Goal: Task Accomplishment & Management: Complete application form

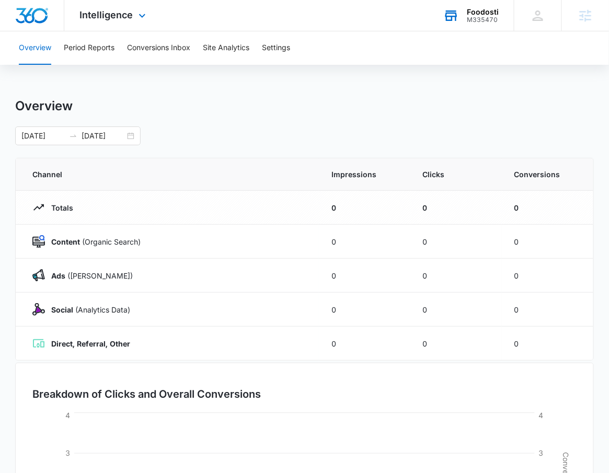
click at [487, 13] on div "Foodosti" at bounding box center [483, 12] width 32 height 8
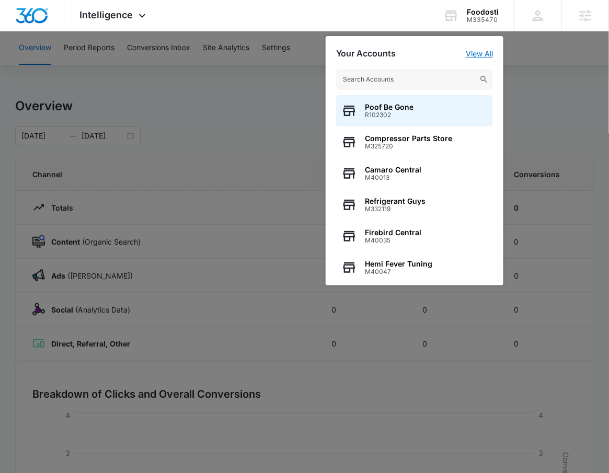
click at [477, 54] on link "View All" at bounding box center [479, 53] width 27 height 9
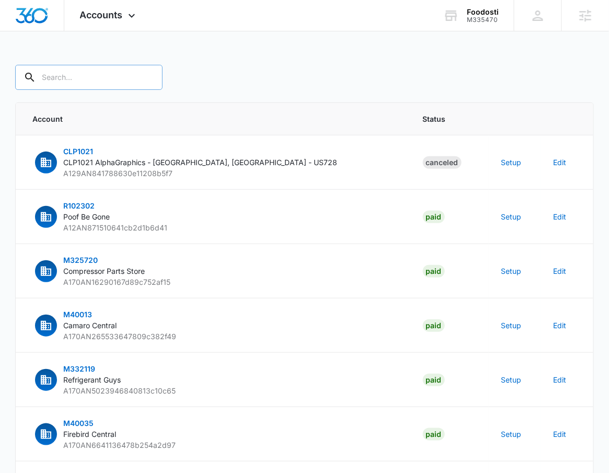
click at [107, 76] on input "text" at bounding box center [88, 77] width 147 height 25
type input "M335470"
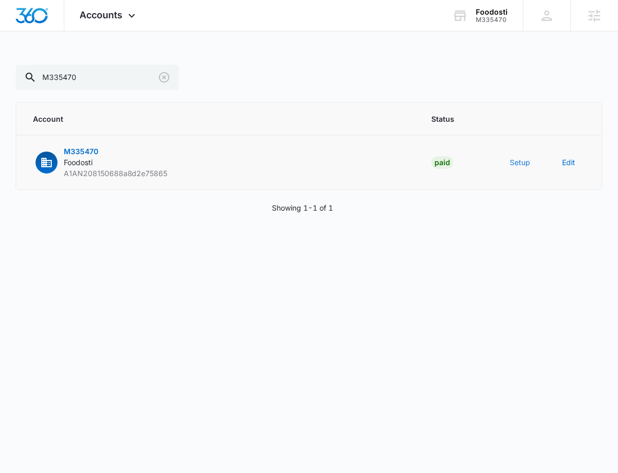
click at [519, 162] on button "Setup" at bounding box center [519, 162] width 20 height 11
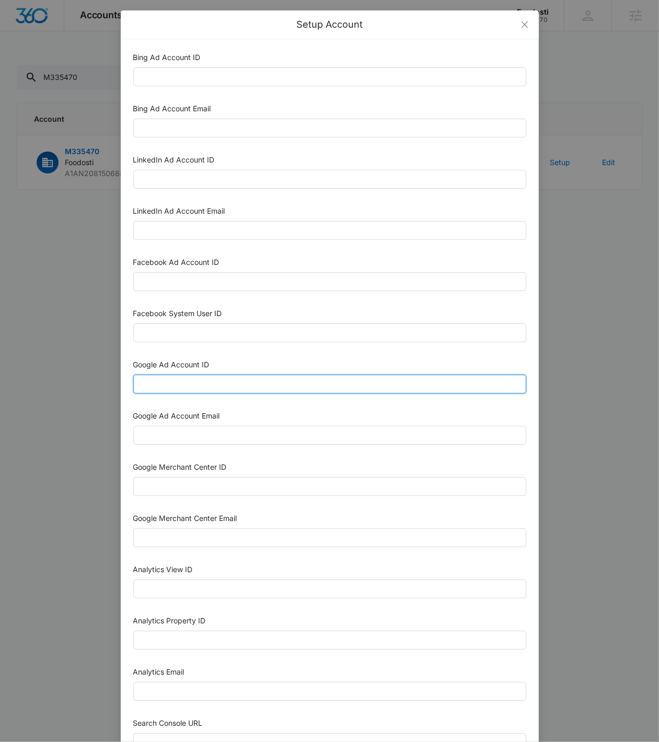
click at [176, 381] on input "Google Ad Account ID" at bounding box center [329, 384] width 393 height 19
paste input "[PHONE_NUMBER]"
drag, startPoint x: 152, startPoint y: 388, endPoint x: 80, endPoint y: 390, distance: 71.1
click at [80, 390] on div "Setup Account Bing Ad Account ID Bing Ad Account Email LinkedIn Ad Account ID L…" at bounding box center [329, 371] width 659 height 742
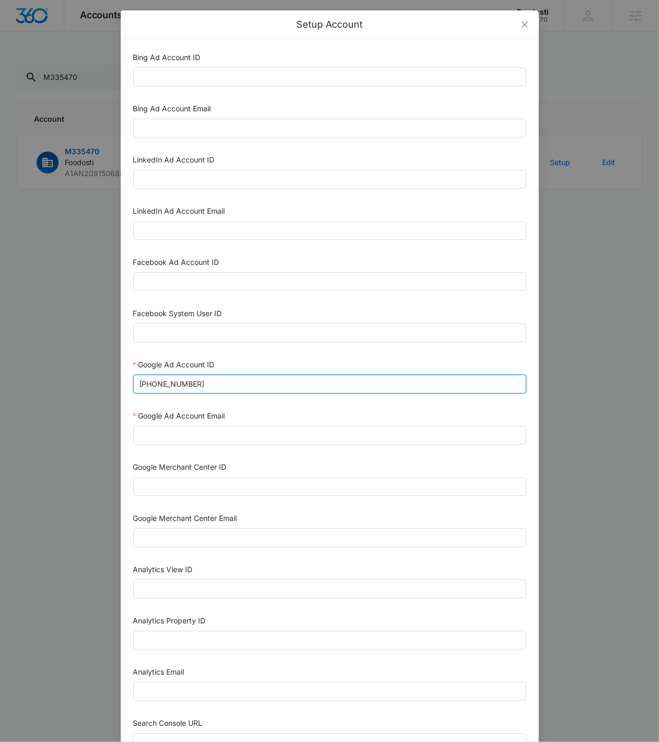
click at [142, 388] on input "[PHONE_NUMBER]" at bounding box center [329, 384] width 393 height 19
type input "[PHONE_NUMBER]"
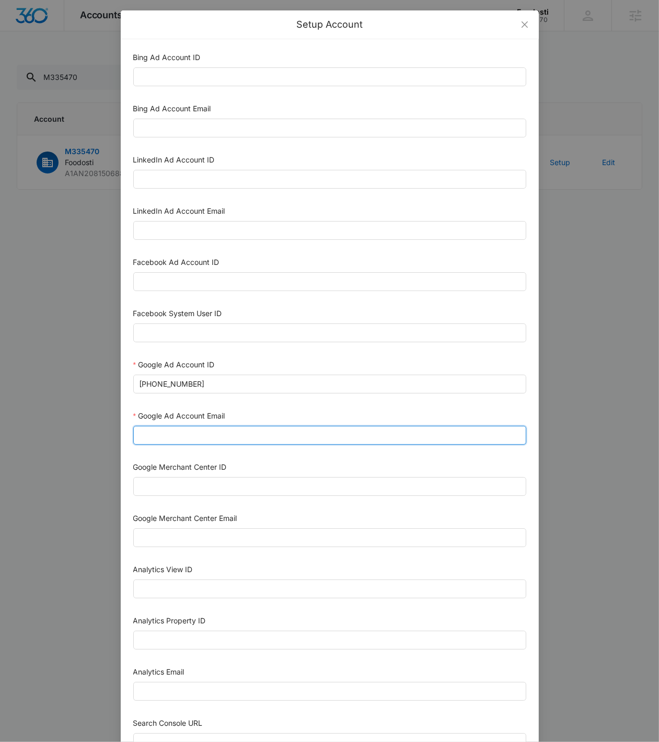
drag, startPoint x: 184, startPoint y: 431, endPoint x: 181, endPoint y: 436, distance: 5.4
click at [181, 432] on input "Google Ad Account Email" at bounding box center [329, 435] width 393 height 19
click at [208, 435] on input "m360+accounts1022@madwiremedia.com" at bounding box center [329, 435] width 393 height 19
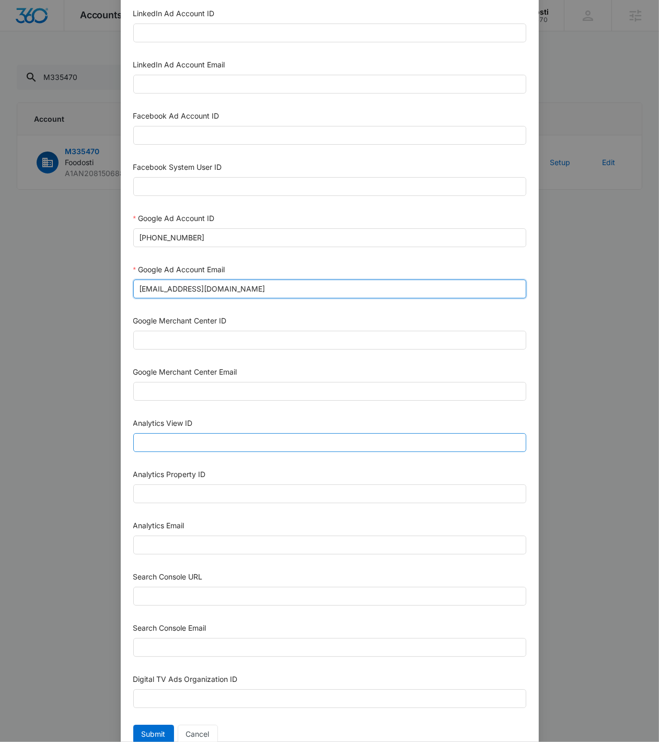
scroll to position [155, 0]
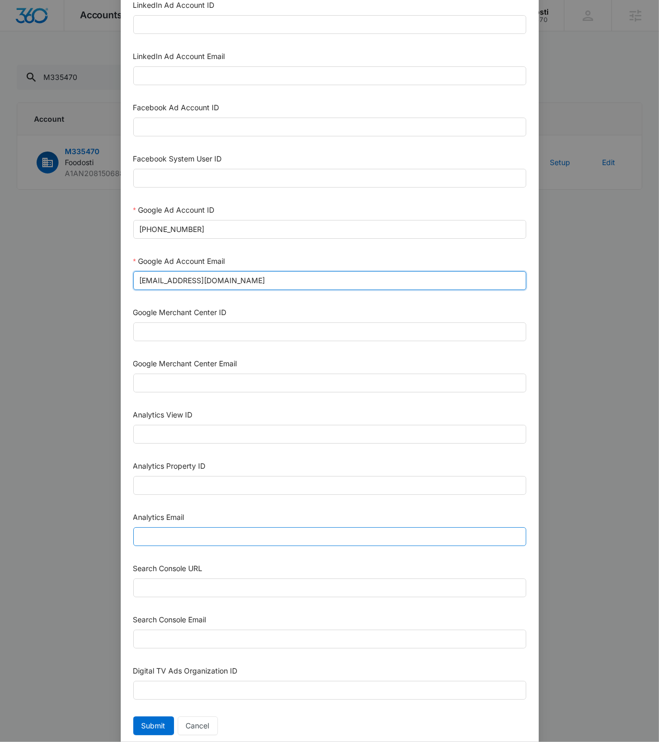
type input "m360+accounts1020@madwiremedia.com"
click at [180, 472] on input "Analytics Email" at bounding box center [329, 536] width 393 height 19
paste input "m360+accounts1020@madwiremedia.com"
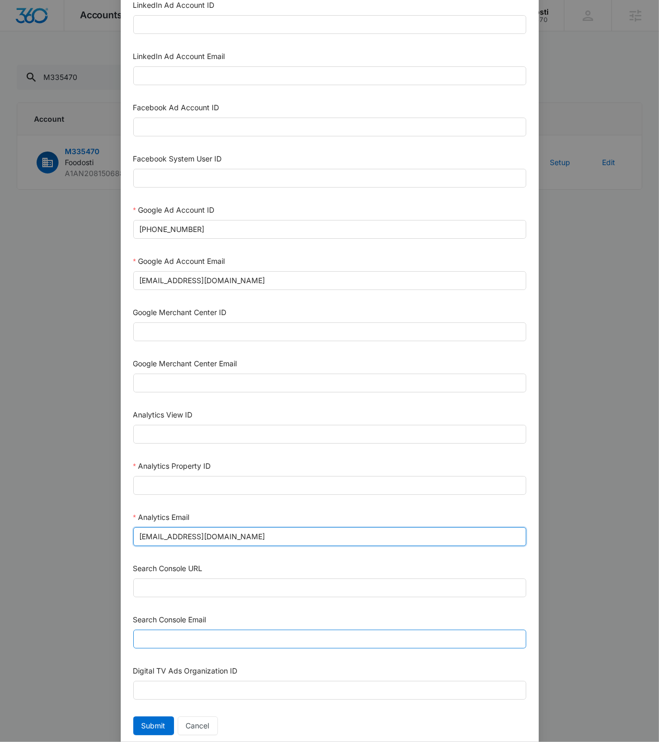
type input "m360+accounts1020@madwiremedia.com"
click at [186, 472] on input "Search Console Email" at bounding box center [329, 639] width 393 height 19
paste input "m360+accounts1020@madwiremedia.com"
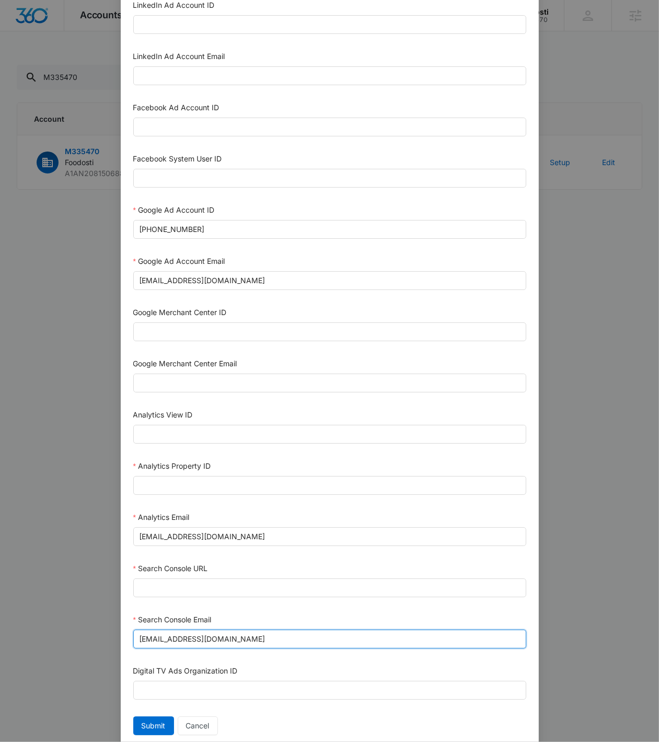
type input "m360+accounts1020@madwiremedia.com"
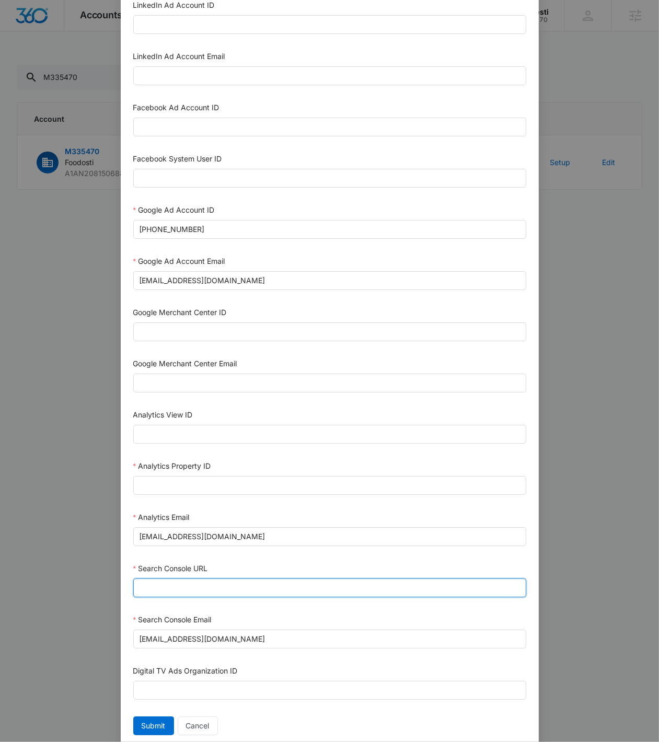
click at [250, 472] on input "Search Console URL" at bounding box center [329, 587] width 393 height 19
paste input "https://www.foodosti.com/"
type input "https://www.foodosti.com/"
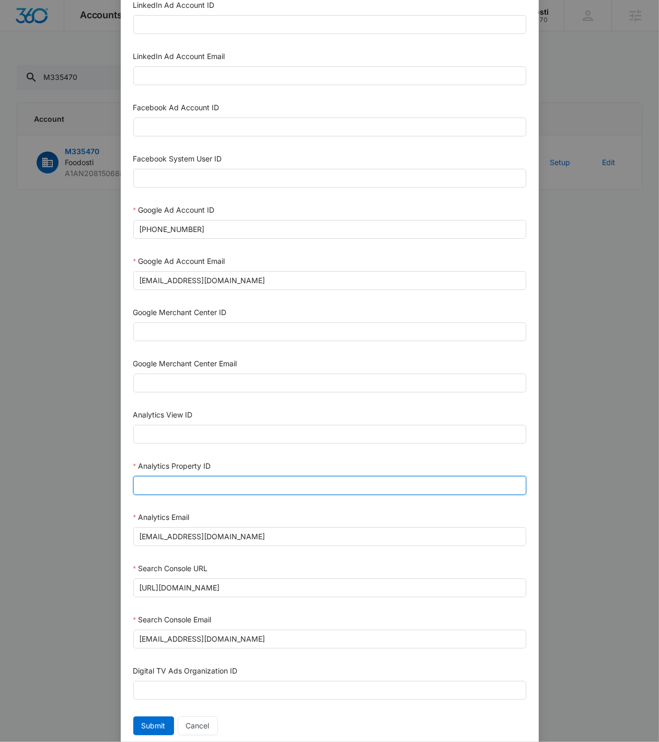
click at [238, 472] on input "Analytics Property ID" at bounding box center [329, 485] width 393 height 19
paste input "500806812"
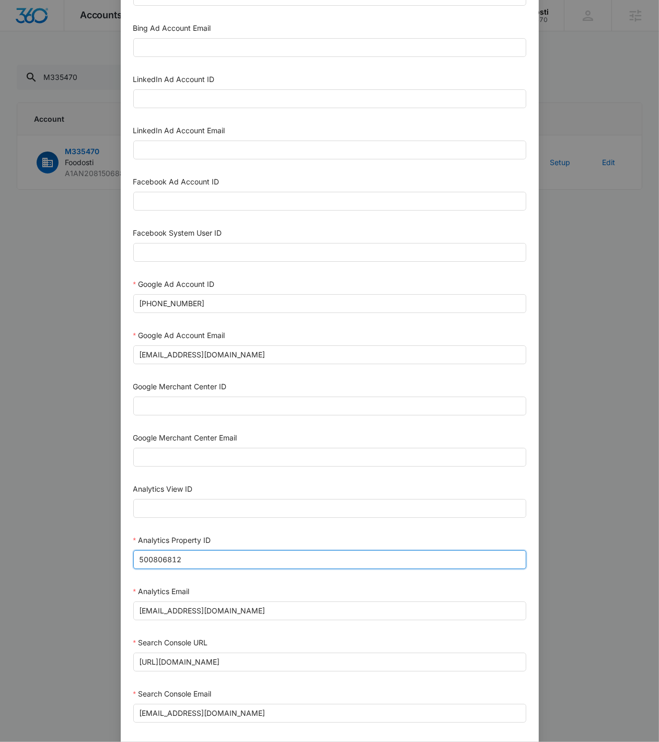
scroll to position [191, 0]
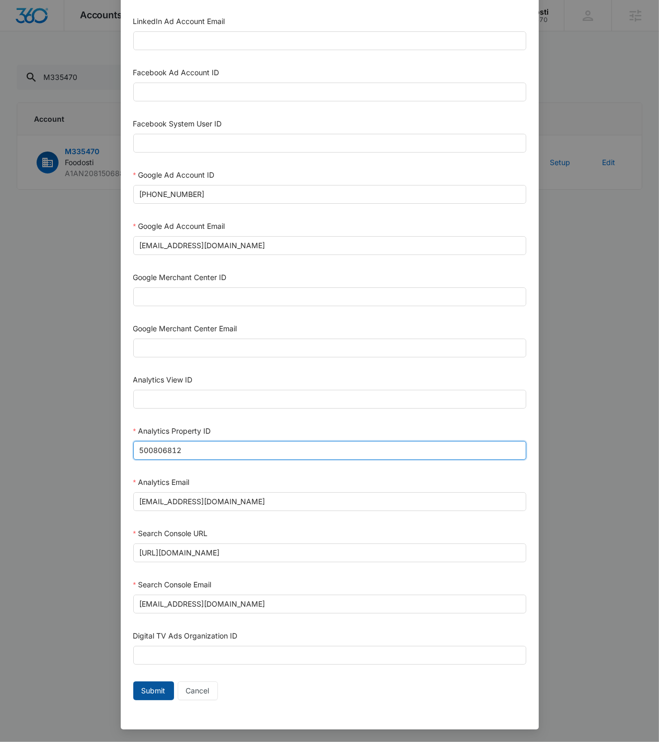
type input "500806812"
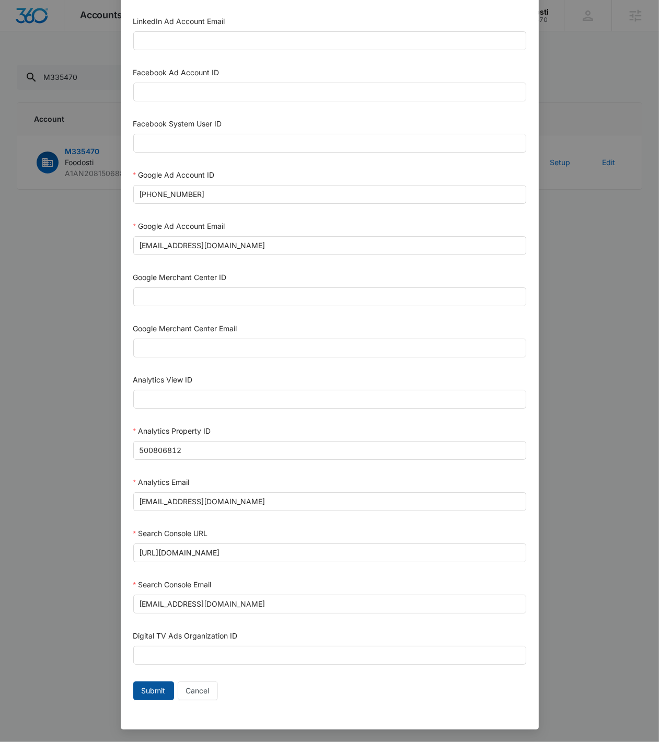
click at [141, 472] on button "Submit" at bounding box center [153, 690] width 41 height 19
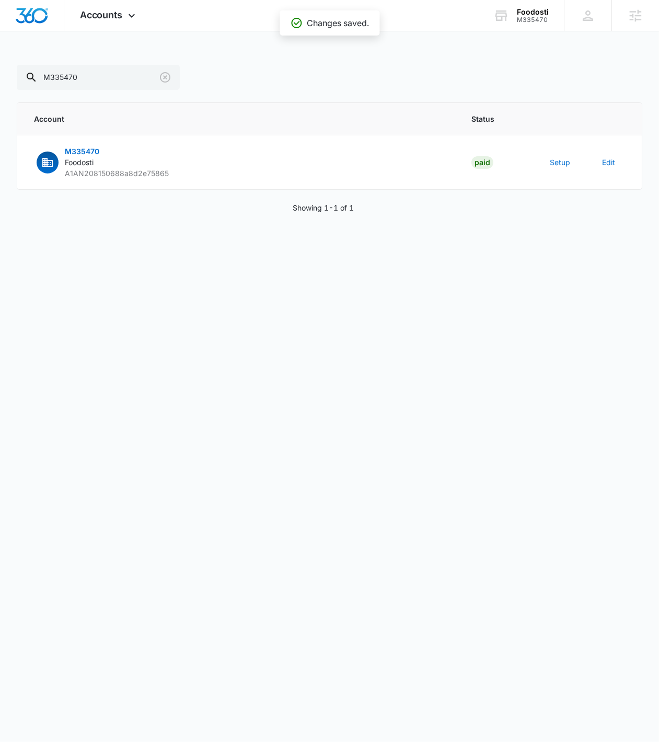
scroll to position [180, 0]
click at [566, 160] on button "Setup" at bounding box center [560, 162] width 20 height 11
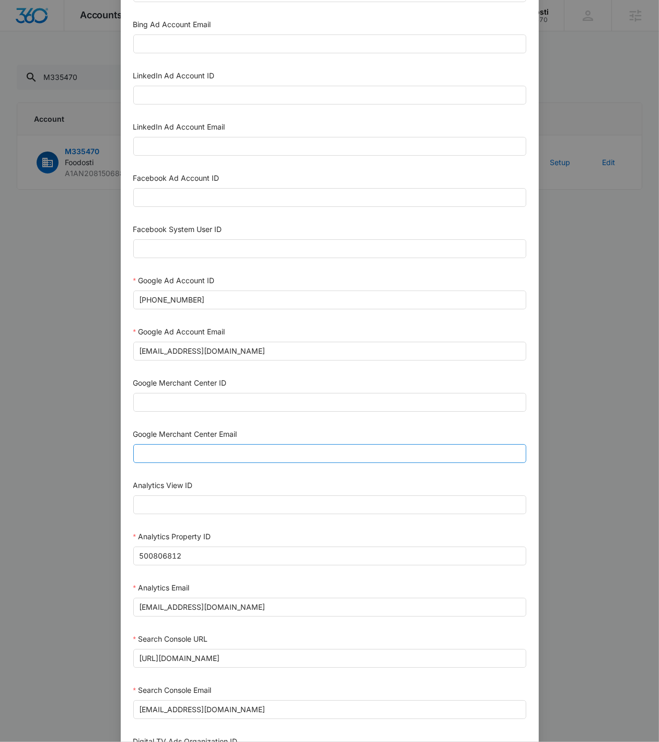
scroll to position [0, 0]
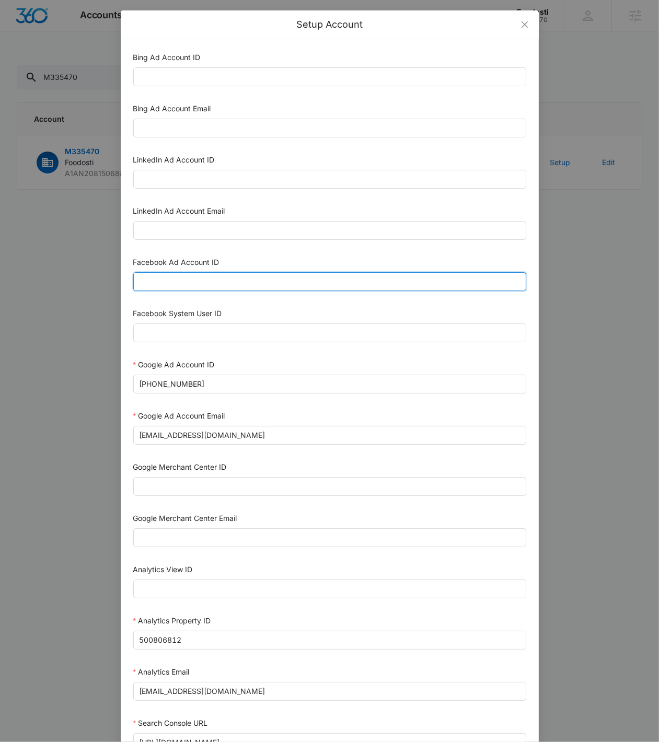
click at [251, 280] on input "Facebook Ad Account ID" at bounding box center [329, 281] width 393 height 19
paste input "1970048980472272"
type input "1970048980472272"
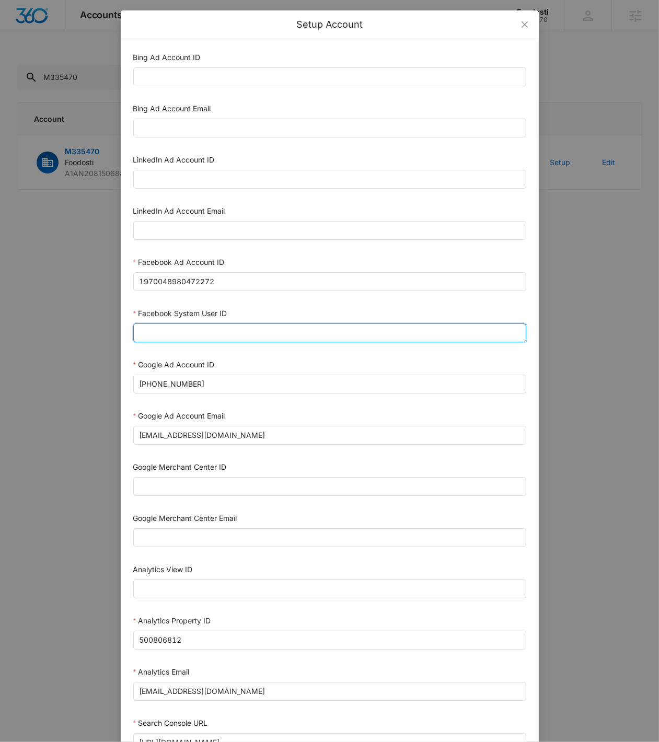
click at [218, 332] on input "Facebook System User ID" at bounding box center [329, 332] width 393 height 19
type input "1023954259108897"
click at [241, 331] on input "1023954259108897" at bounding box center [329, 332] width 393 height 19
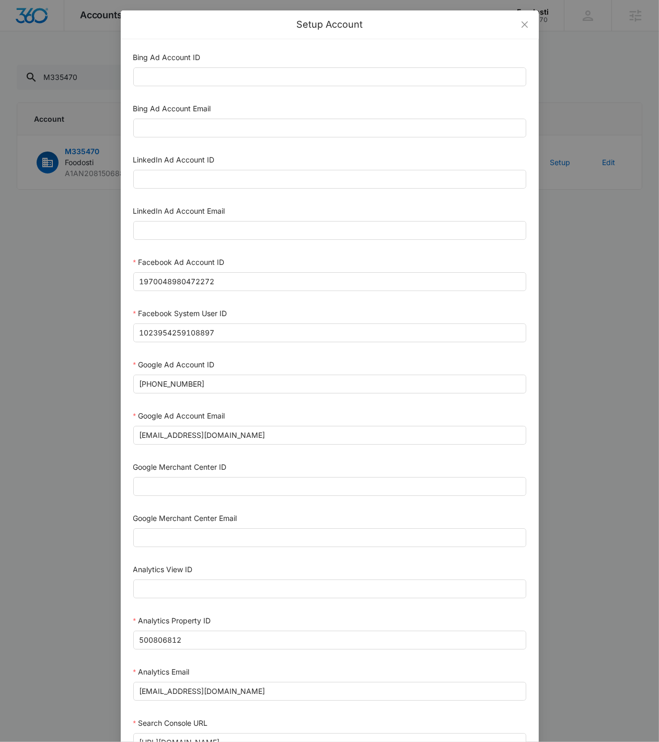
click at [241, 302] on form "Bing Ad Account ID Bing Ad Account Email LinkedIn Ad Account ID LinkedIn Ad Acc…" at bounding box center [329, 473] width 393 height 842
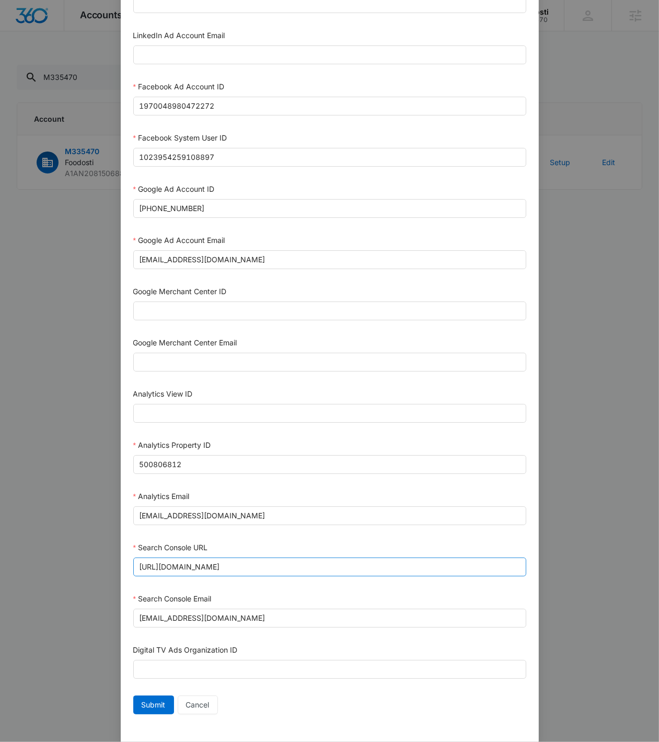
scroll to position [191, 0]
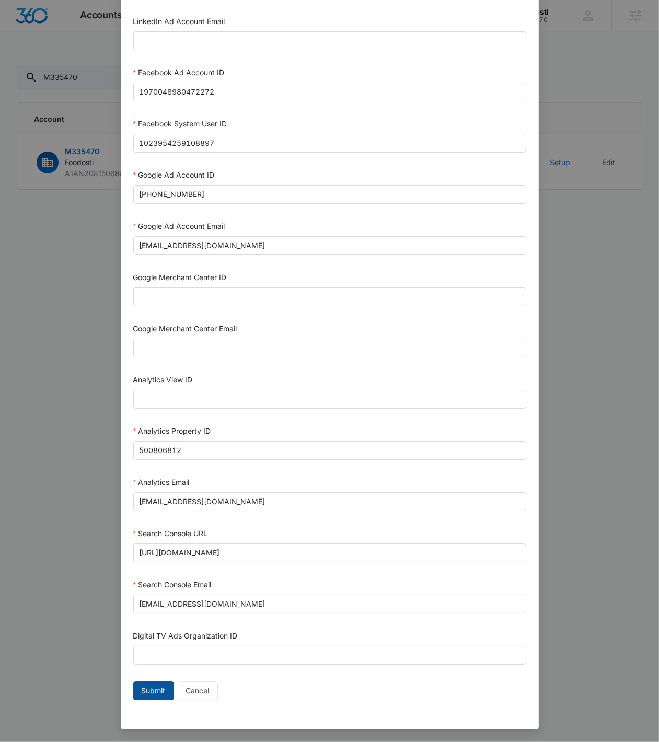
click at [136, 472] on button "Submit" at bounding box center [153, 690] width 41 height 19
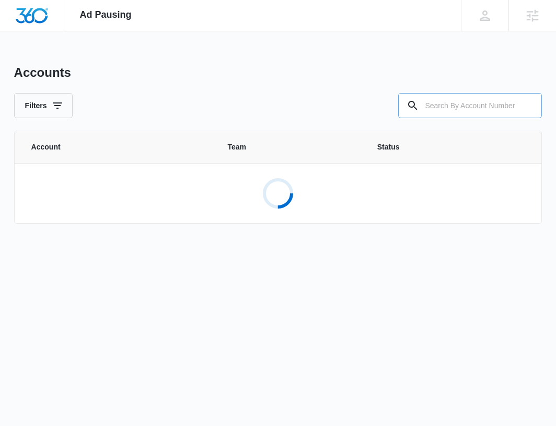
click at [470, 99] on input "text" at bounding box center [470, 105] width 144 height 25
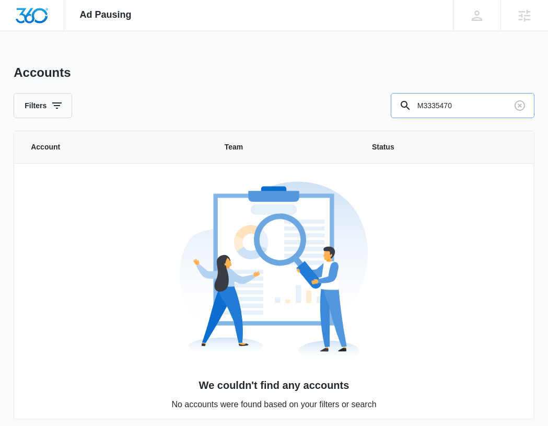
click at [425, 99] on input "M3335470" at bounding box center [463, 105] width 144 height 25
type input "M335470"
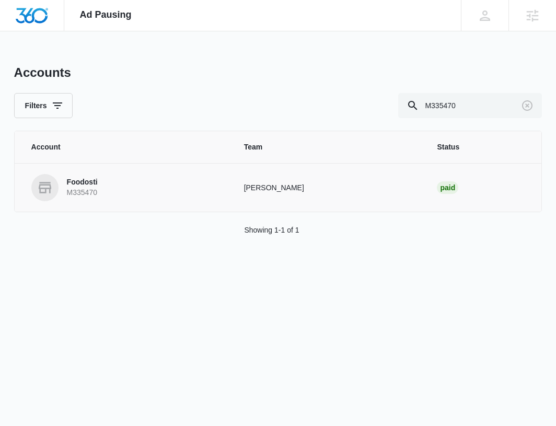
click at [108, 192] on link "Foodosti M335470" at bounding box center [125, 187] width 188 height 27
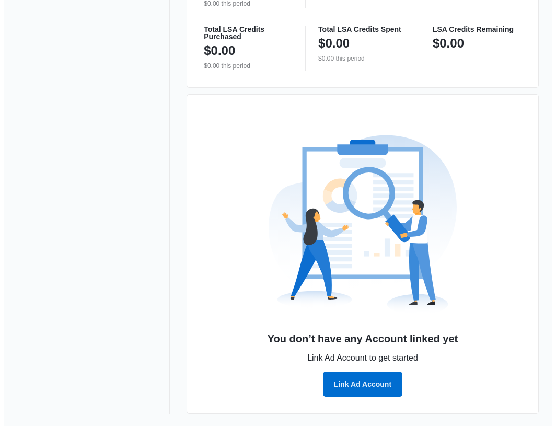
scroll to position [635, 0]
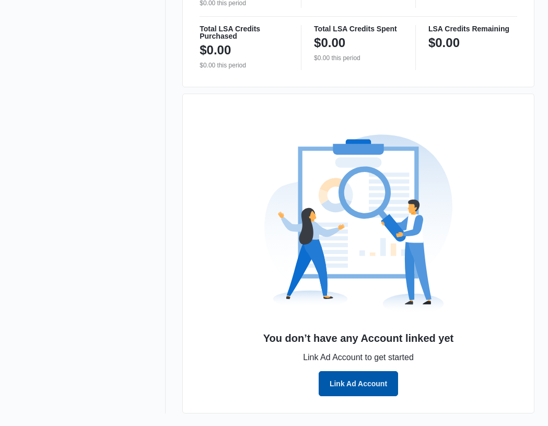
click at [368, 385] on button "Link Ad Account" at bounding box center [358, 383] width 79 height 25
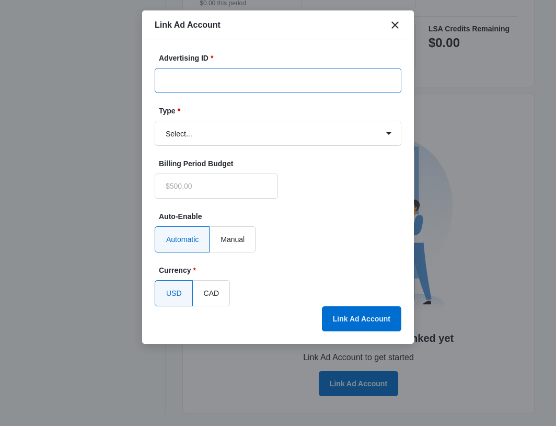
click at [244, 82] on input "Advertising ID *" at bounding box center [278, 80] width 247 height 25
paste input "[PHONE_NUMBER]"
type input "[PHONE_NUMBER]"
type input "$0.00"
type input "[PHONE_NUMBER]"
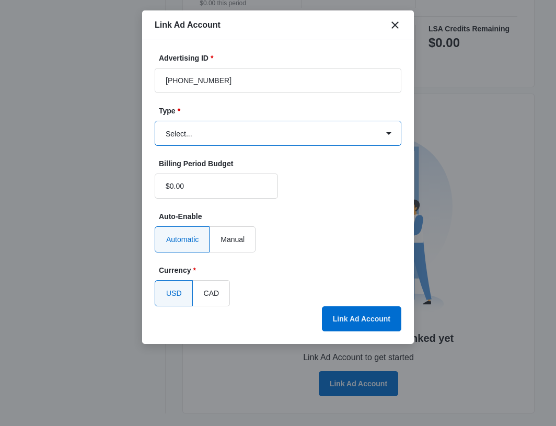
click at [239, 132] on select "Select... Bing Ads Facebook Ads Google Ads" at bounding box center [278, 133] width 247 height 25
select select "google"
click at [155, 121] on select "Select... Bing Ads Facebook Ads Google Ads" at bounding box center [278, 133] width 247 height 25
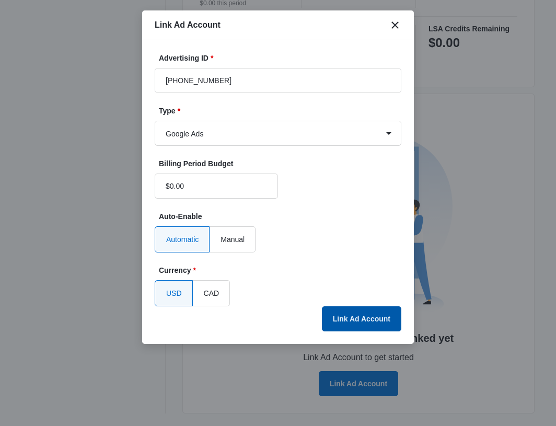
click at [353, 321] on button "Link Ad Account" at bounding box center [361, 318] width 79 height 25
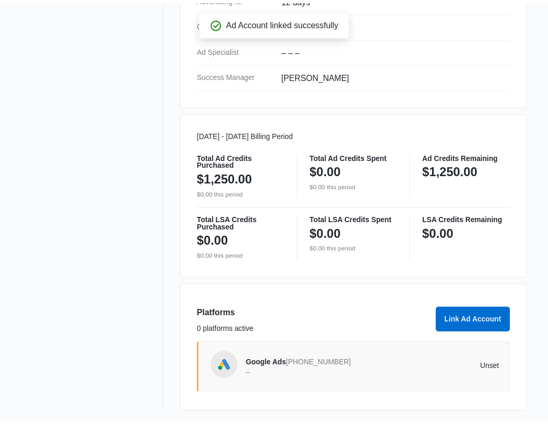
scroll to position [444, 0]
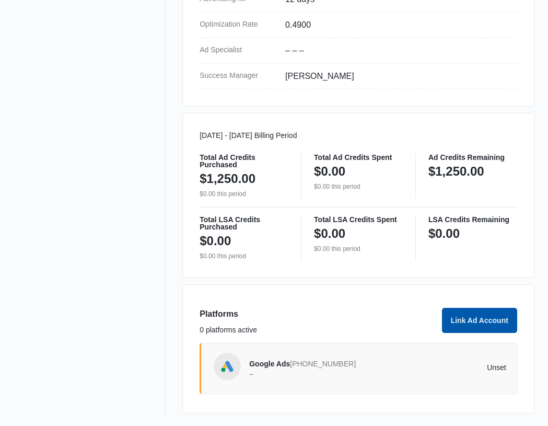
click at [493, 312] on button "Link Ad Account" at bounding box center [479, 320] width 75 height 25
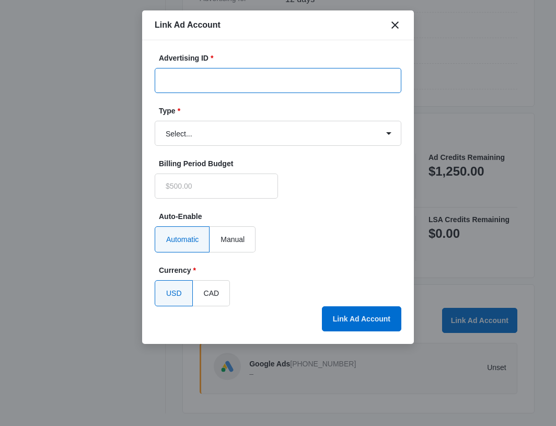
type input "$0.00"
click at [271, 69] on input "Advertising ID *" at bounding box center [278, 80] width 247 height 25
paste input "1970048980472272"
type input "1970048980472272"
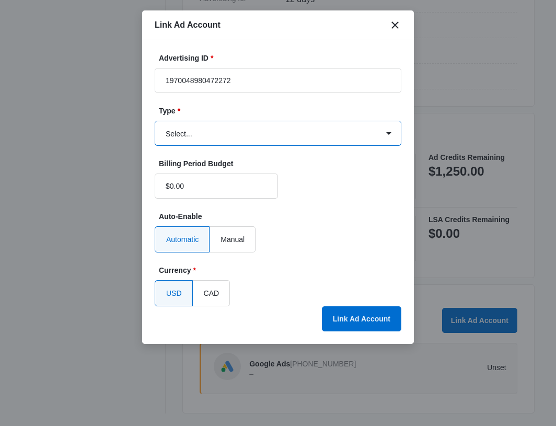
click at [168, 138] on select "Select... Bing Ads Facebook Ads Google Ads" at bounding box center [278, 133] width 247 height 25
select select "facebook"
click at [155, 121] on select "Select... Bing Ads Facebook Ads Google Ads" at bounding box center [278, 133] width 247 height 25
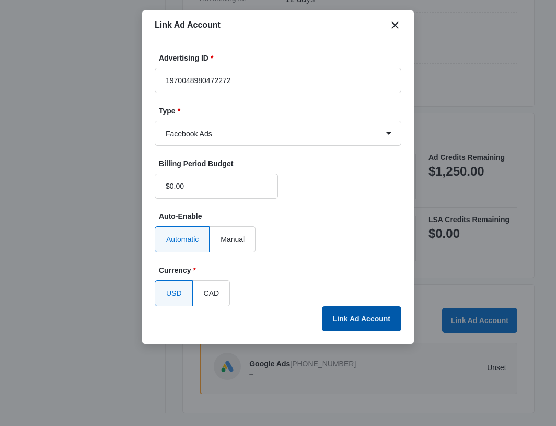
click at [358, 318] on button "Link Ad Account" at bounding box center [361, 318] width 79 height 25
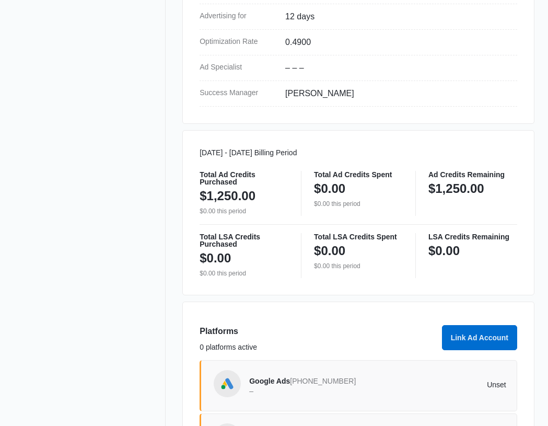
scroll to position [497, 0]
